Goal: Book appointment/travel/reservation

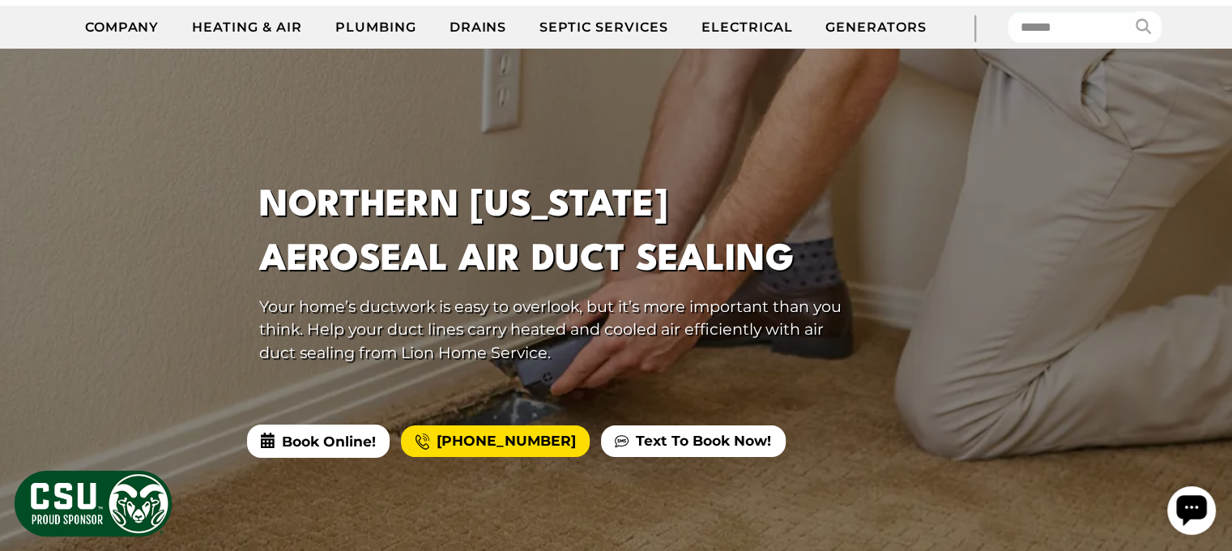
scroll to position [259, 0]
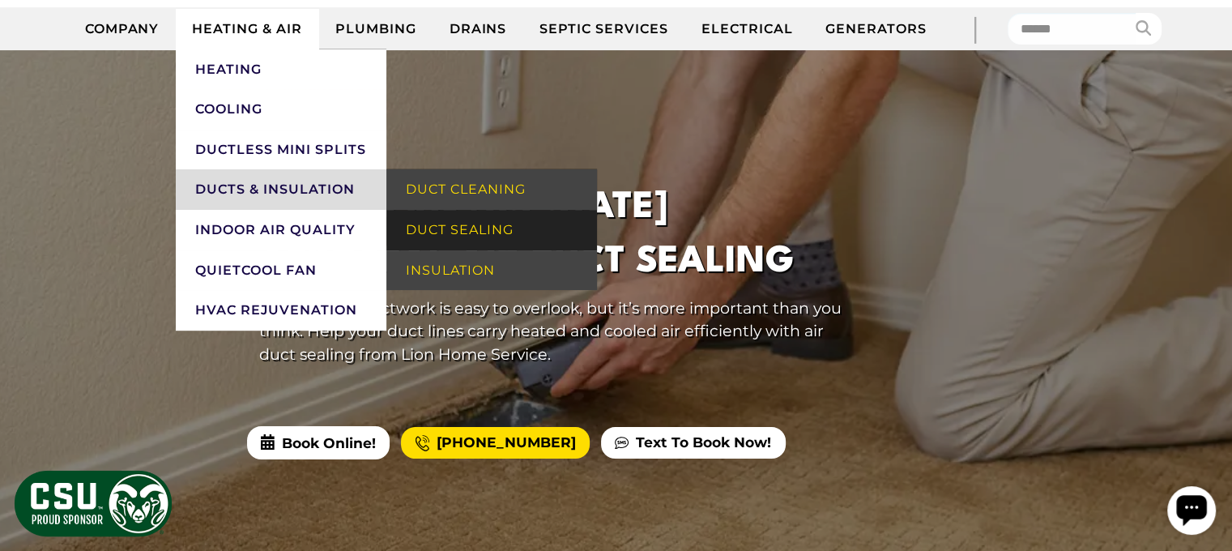
click at [473, 250] on link "Duct Sealing" at bounding box center [491, 230] width 211 height 40
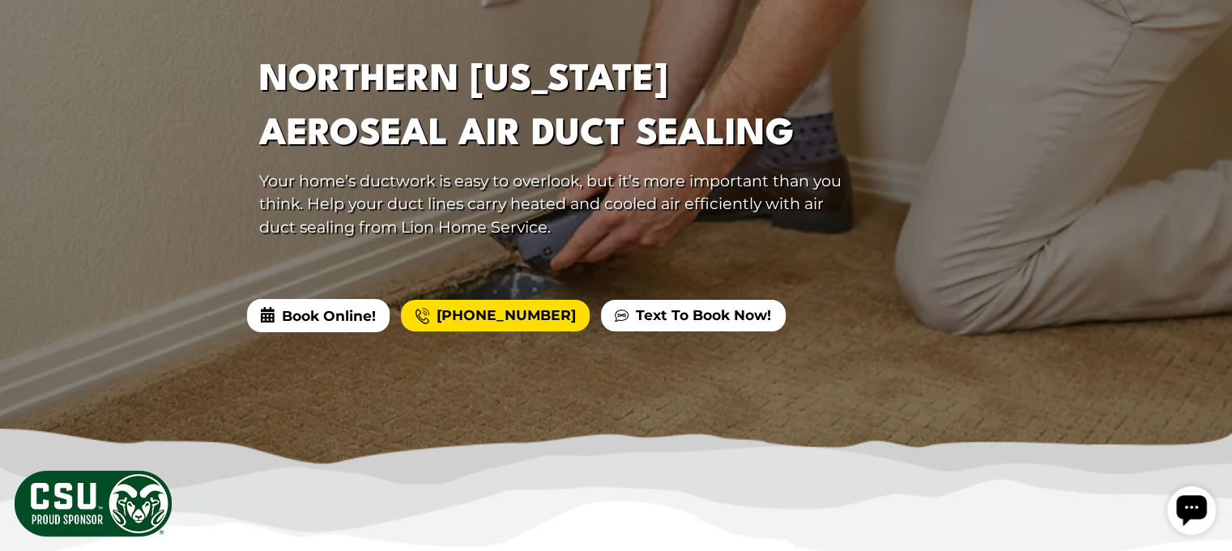
scroll to position [389, 0]
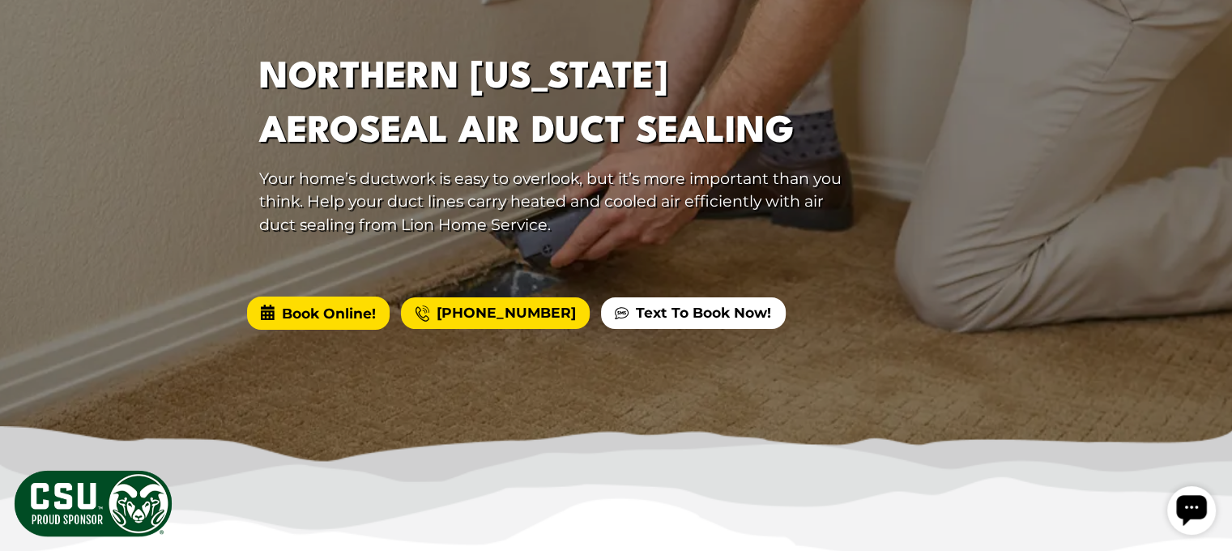
click at [327, 329] on span "Book Online!" at bounding box center [318, 312] width 143 height 32
